Goal: Find specific page/section: Find specific page/section

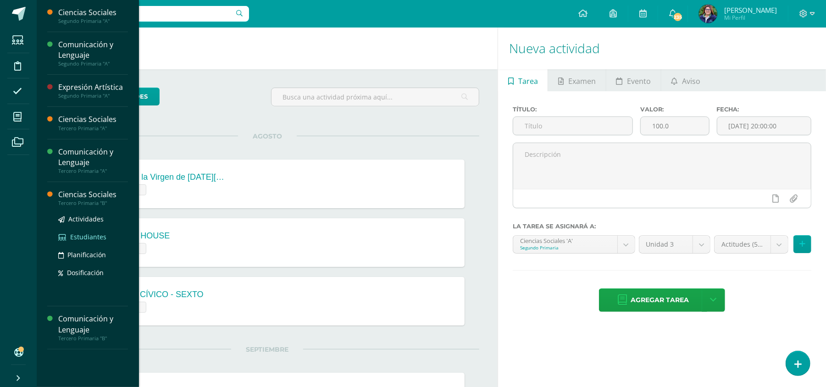
click at [80, 236] on span "Estudiantes" at bounding box center [88, 236] width 36 height 9
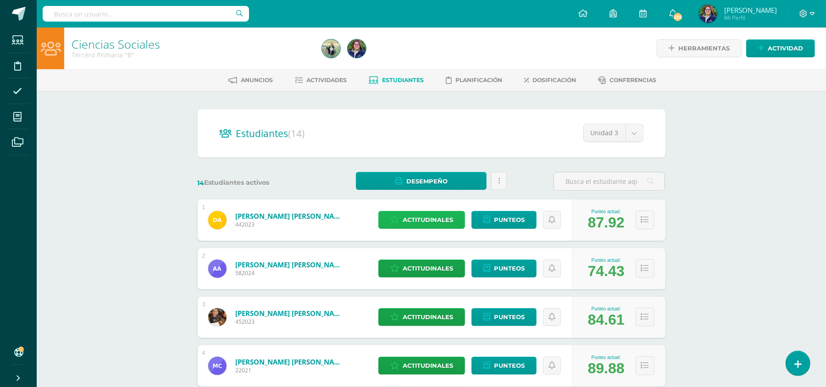
click at [417, 220] on span "Actitudinales" at bounding box center [427, 219] width 50 height 17
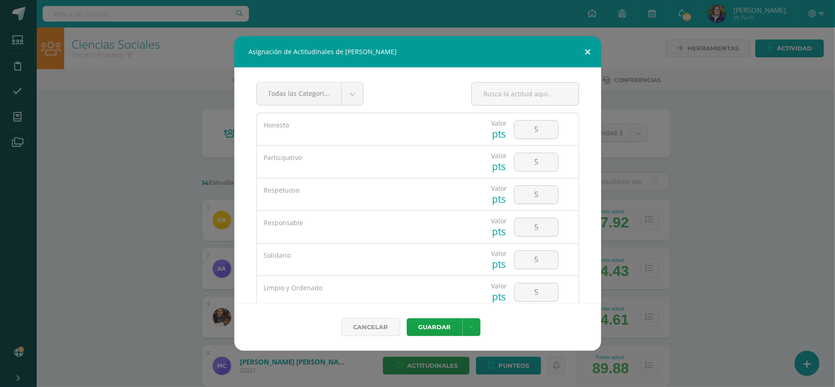
click at [582, 48] on button at bounding box center [588, 51] width 26 height 31
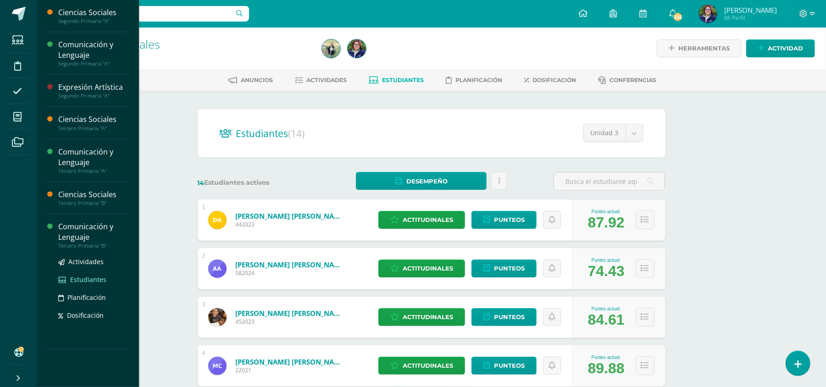
click at [74, 283] on span "Estudiantes" at bounding box center [88, 279] width 36 height 9
